Goal: Task Accomplishment & Management: Complete application form

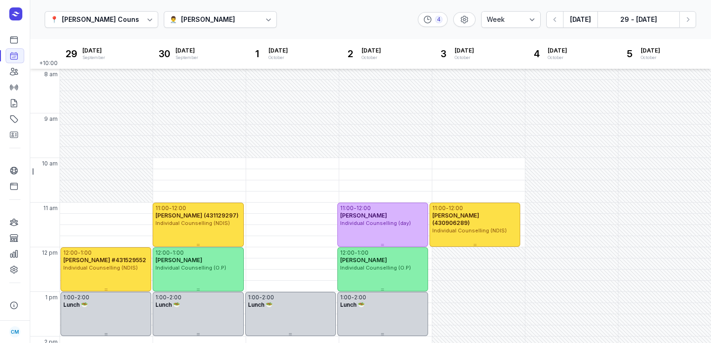
select select "week"
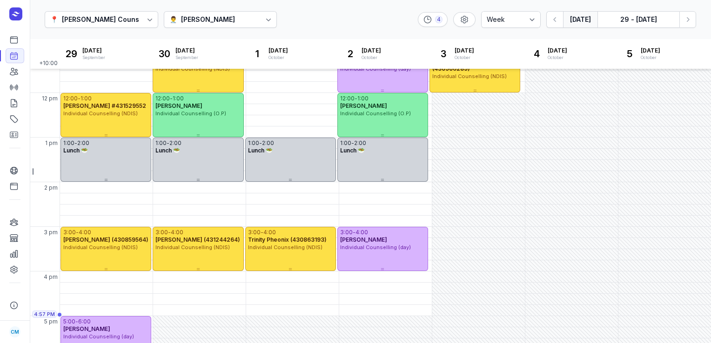
click at [578, 16] on button "[DATE]" at bounding box center [580, 19] width 34 height 17
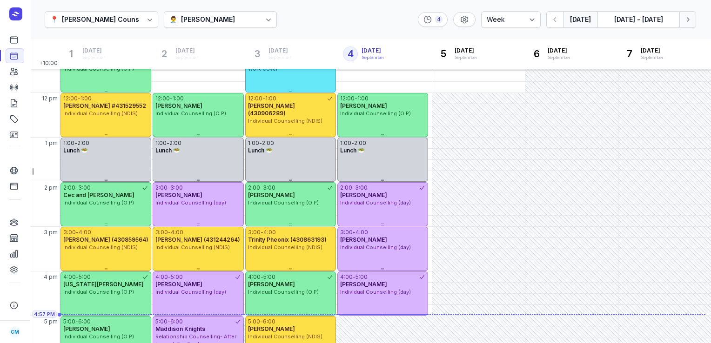
click at [681, 27] on button "Next week" at bounding box center [687, 19] width 17 height 17
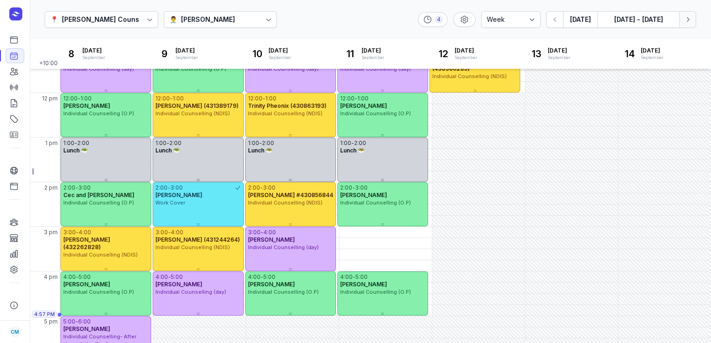
click at [681, 27] on button "Next week" at bounding box center [687, 19] width 17 height 17
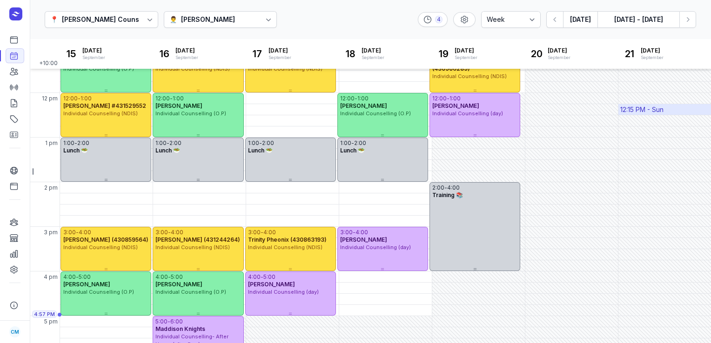
scroll to position [212, 0]
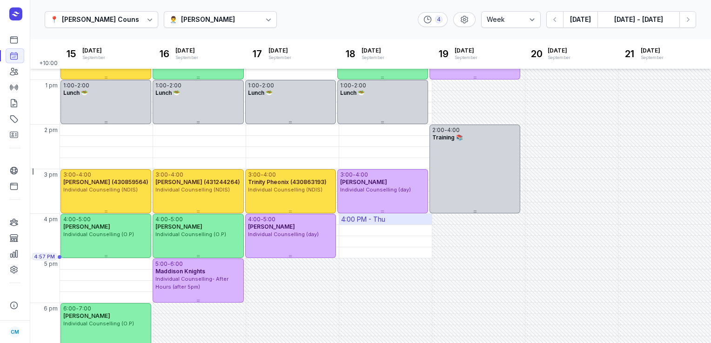
click at [361, 216] on div "4:00 PM - Thu" at bounding box center [363, 219] width 44 height 9
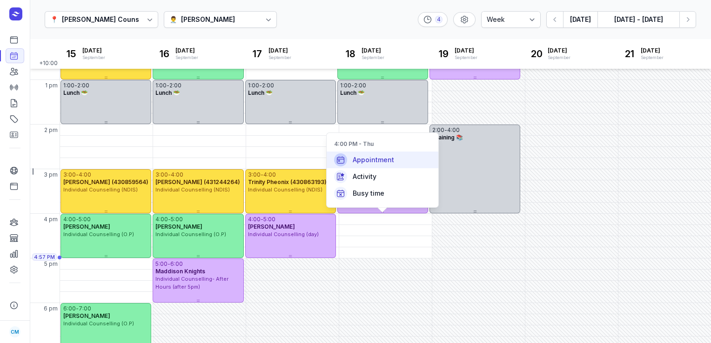
click at [372, 162] on span "Appointment" at bounding box center [372, 159] width 41 height 9
select select
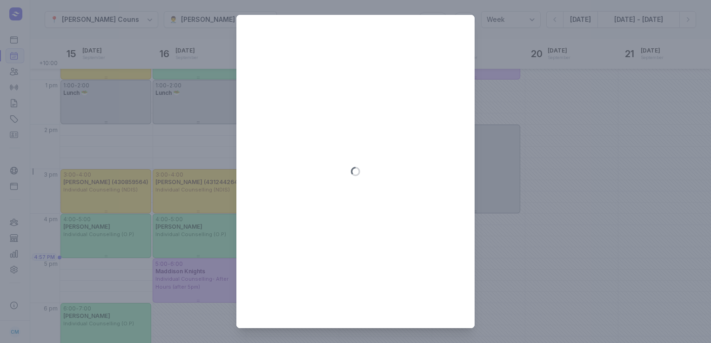
type input "[DATE]"
select select "16:00"
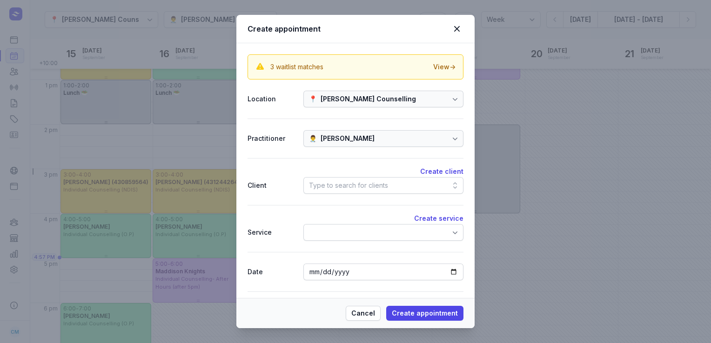
click at [349, 184] on div "Type to search for clients" at bounding box center [348, 185] width 79 height 11
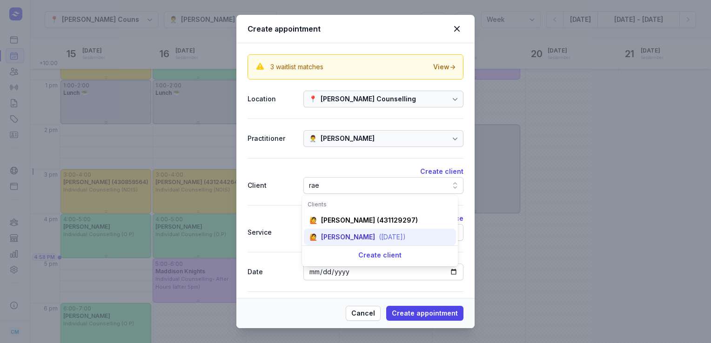
type input "rae"
click at [344, 239] on div "[PERSON_NAME]" at bounding box center [348, 237] width 54 height 9
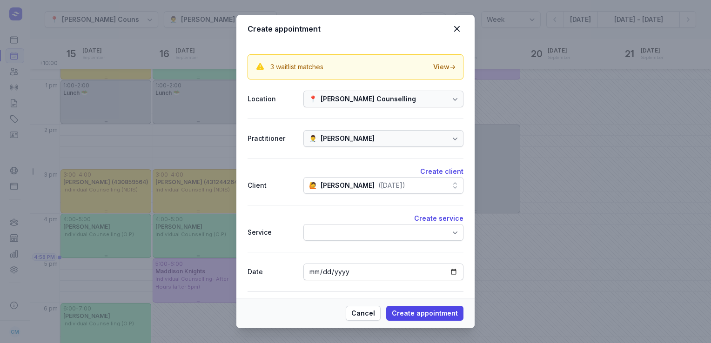
click at [344, 239] on div at bounding box center [383, 232] width 160 height 17
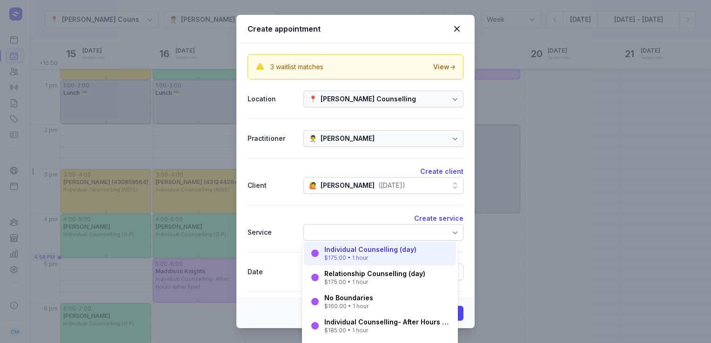
scroll to position [10, 0]
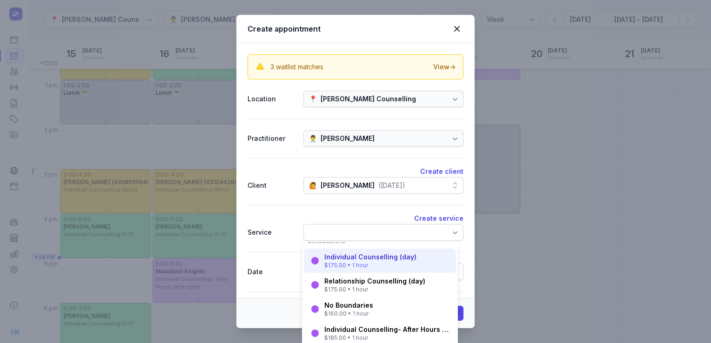
click at [352, 271] on div "Individual Counselling (day) $175.00 • 1 hour" at bounding box center [380, 261] width 152 height 24
select select "17:00"
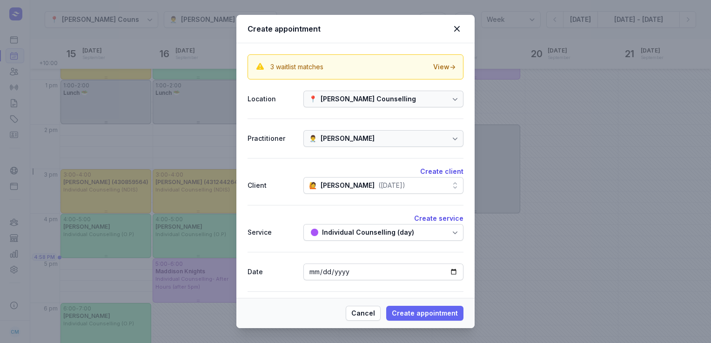
click at [424, 313] on span "Create appointment" at bounding box center [425, 313] width 66 height 11
select select
